Goal: Information Seeking & Learning: Learn about a topic

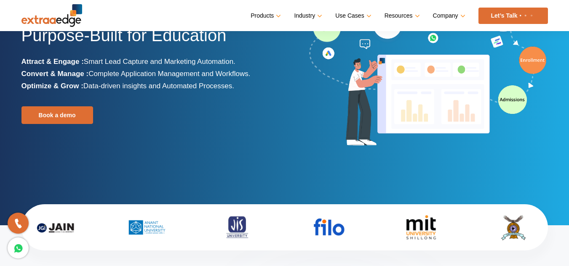
scroll to position [84, 0]
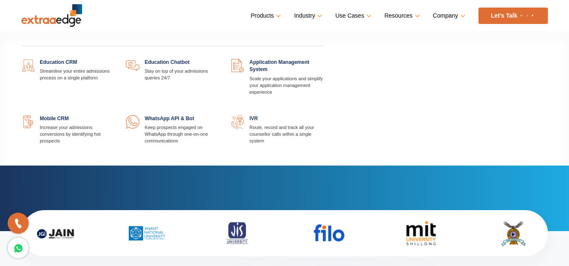
click at [269, 14] on link "Products" at bounding box center [264, 16] width 29 height 12
click at [113, 59] on link at bounding box center [113, 59] width 0 height 0
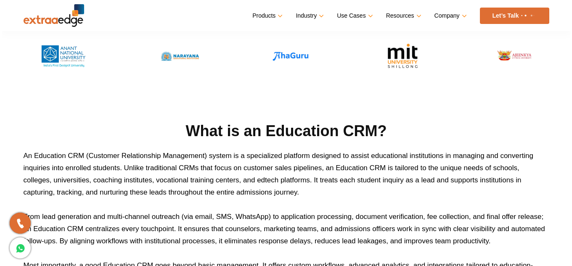
scroll to position [253, 0]
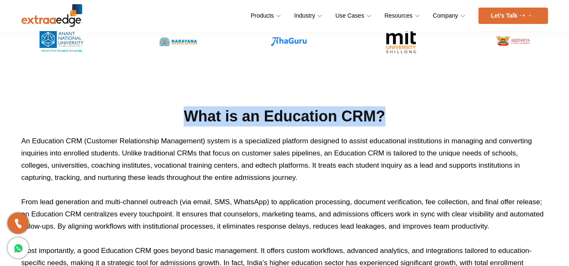
drag, startPoint x: 183, startPoint y: 117, endPoint x: 392, endPoint y: 117, distance: 209.6
click at [392, 117] on h2 "What is an Education CRM?" at bounding box center [284, 116] width 526 height 20
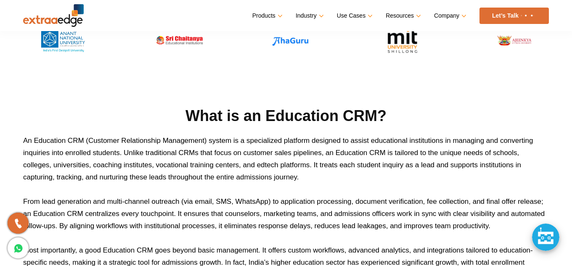
click at [155, 163] on p "An Education CRM (Customer Relationship Management) system is a specialized pla…" at bounding box center [286, 159] width 526 height 49
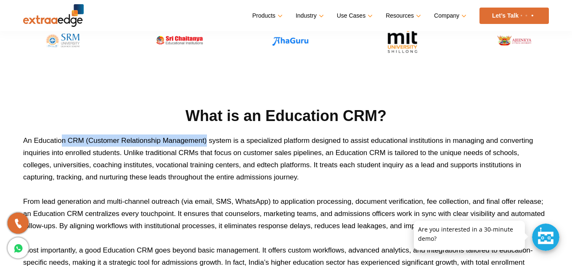
drag, startPoint x: 72, startPoint y: 142, endPoint x: 206, endPoint y: 140, distance: 134.7
click at [206, 140] on p "An Education CRM (Customer Relationship Management) system is a specialized pla…" at bounding box center [286, 159] width 526 height 49
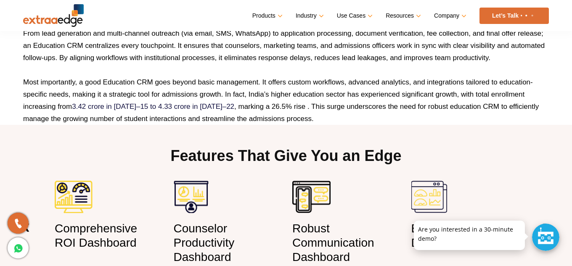
scroll to position [548, 0]
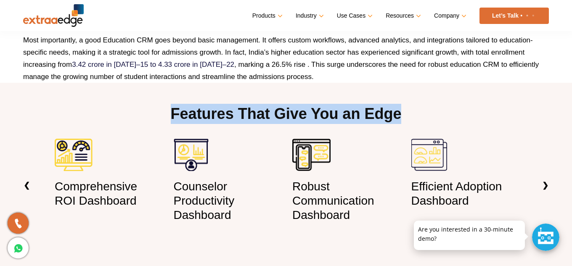
drag, startPoint x: 172, startPoint y: 116, endPoint x: 428, endPoint y: 119, distance: 256.7
click at [428, 119] on h2 "Features That Give You an Edge" at bounding box center [286, 121] width 476 height 35
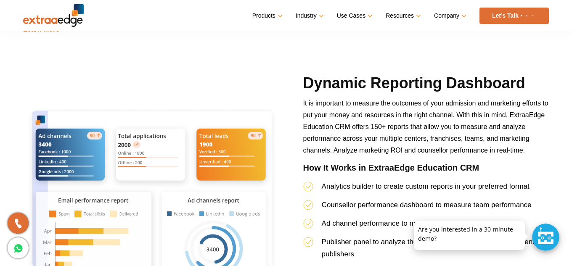
scroll to position [1726, 0]
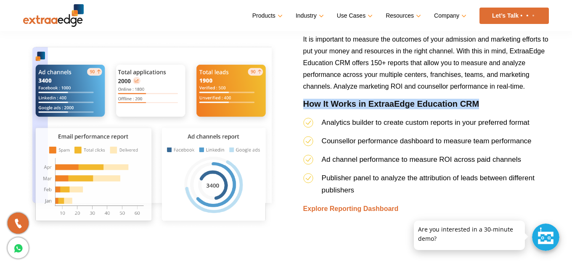
drag, startPoint x: 302, startPoint y: 104, endPoint x: 519, endPoint y: 104, distance: 216.7
click at [519, 104] on div "Dynamic Reporting Dashboard It is important to measure the outcomes of your adm…" at bounding box center [426, 137] width 258 height 257
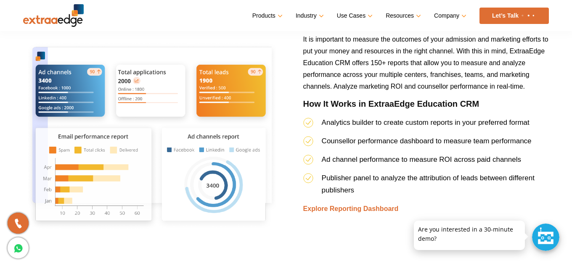
click at [488, 118] on li "Analytics builder to create custom reports in your preferred format" at bounding box center [426, 126] width 246 height 19
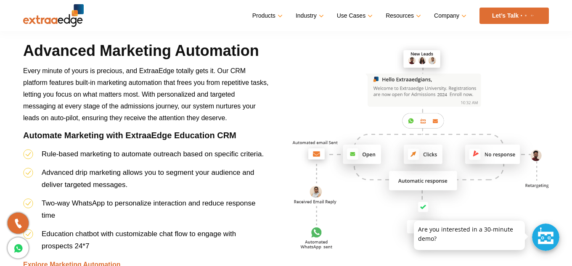
scroll to position [2021, 0]
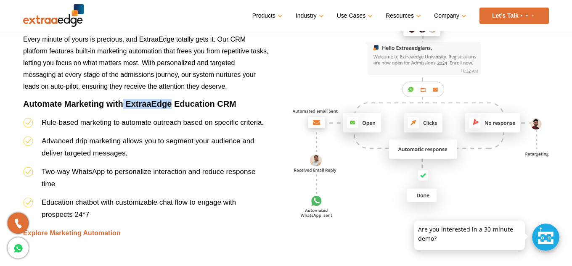
drag, startPoint x: 124, startPoint y: 103, endPoint x: 171, endPoint y: 104, distance: 47.1
click at [171, 104] on h4 "Automate Marketing with ExtraaEdge Education CRM" at bounding box center [146, 108] width 246 height 18
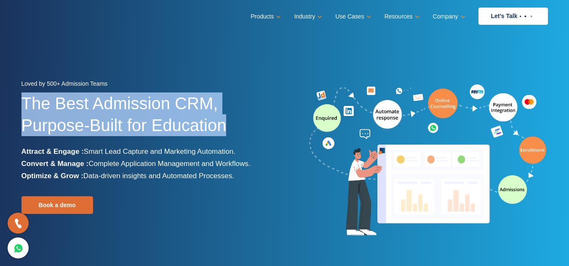
drag, startPoint x: 15, startPoint y: 102, endPoint x: 233, endPoint y: 133, distance: 220.3
click at [233, 133] on section "Loved by 500+ Admission Teams The Best Admission CRM, Purpose-Built for Educati…" at bounding box center [284, 158] width 569 height 316
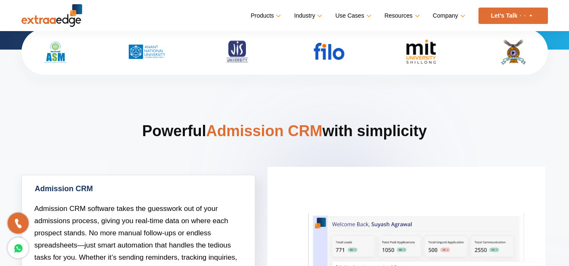
scroll to position [295, 0]
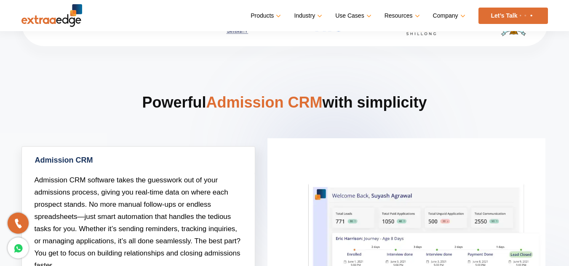
drag, startPoint x: 136, startPoint y: 101, endPoint x: 464, endPoint y: 117, distance: 329.1
click at [464, 117] on h2 "Powerful Admission CRM with simplicity" at bounding box center [284, 120] width 526 height 54
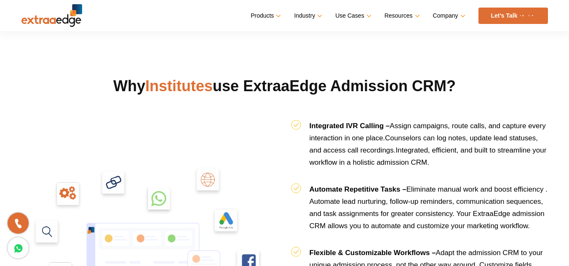
scroll to position [842, 0]
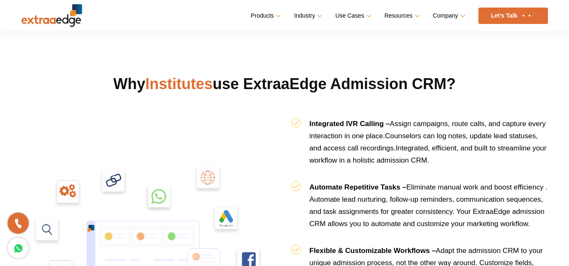
drag, startPoint x: 121, startPoint y: 82, endPoint x: 503, endPoint y: 99, distance: 382.9
click at [503, 99] on h2 "Why Institutes use ExtraaEdge Admission CRM?" at bounding box center [284, 94] width 526 height 41
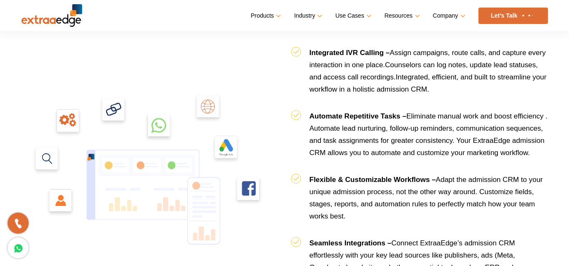
scroll to position [884, 0]
